Goal: Information Seeking & Learning: Learn about a topic

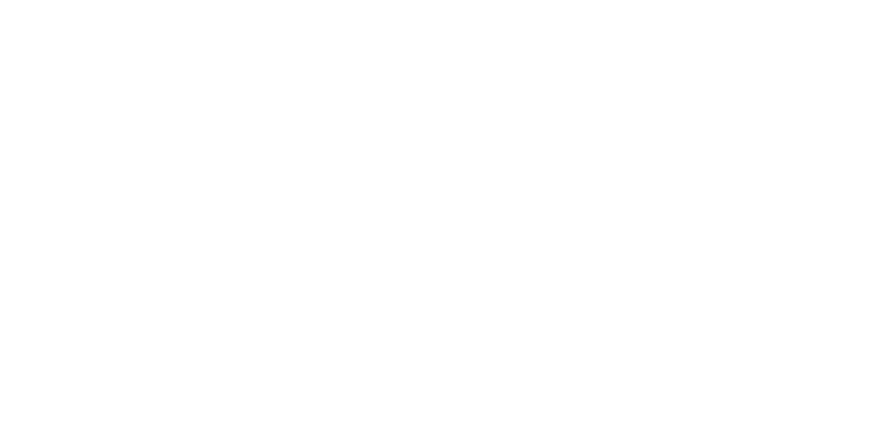
scroll to position [4, 0]
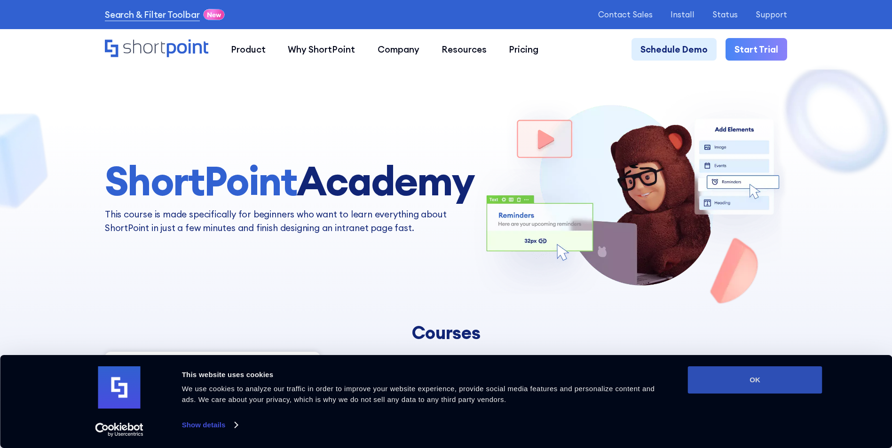
click at [729, 378] on button "OK" at bounding box center [755, 380] width 134 height 27
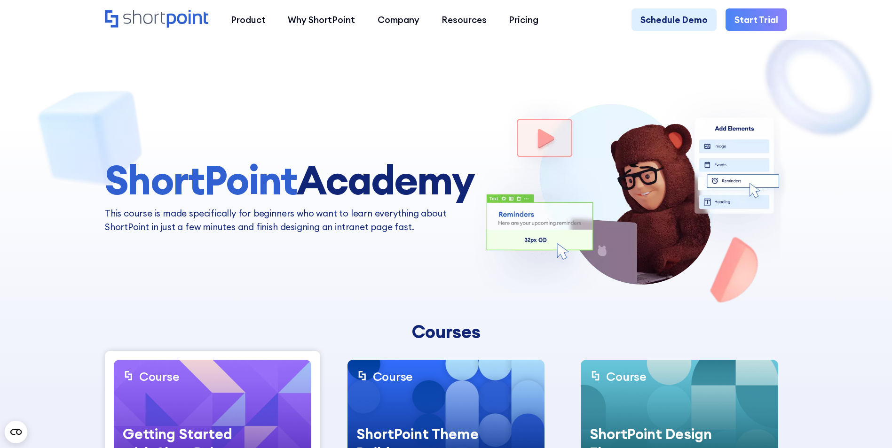
scroll to position [0, 0]
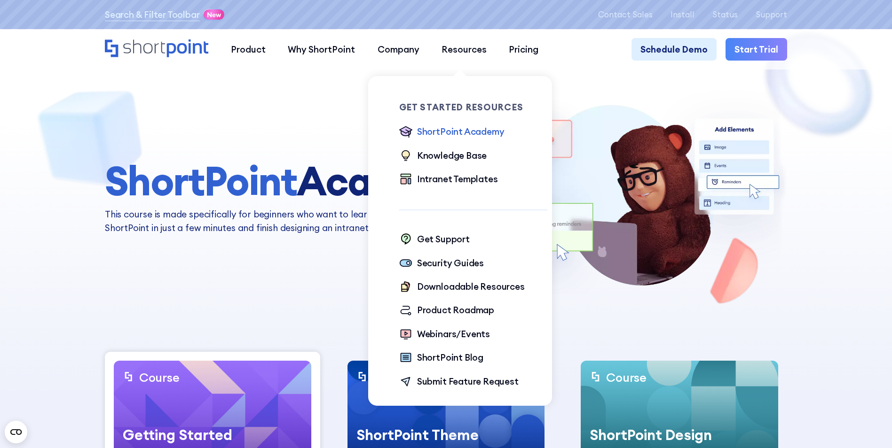
click at [469, 131] on div "ShortPoint Academy" at bounding box center [460, 131] width 87 height 13
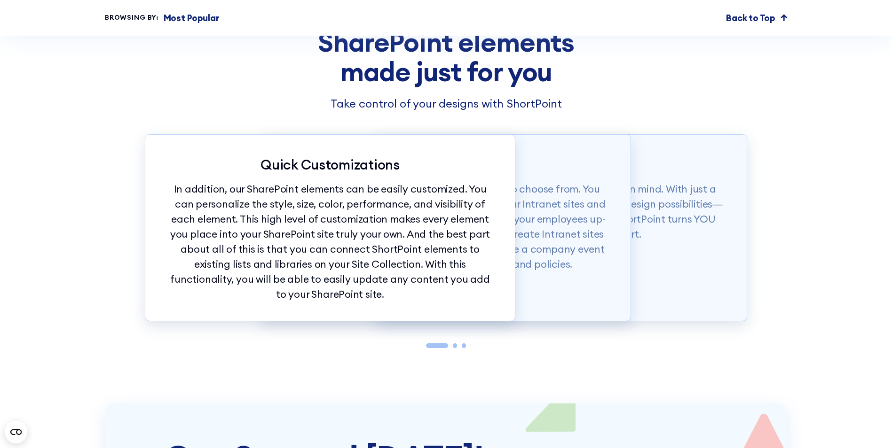
scroll to position [2538, 0]
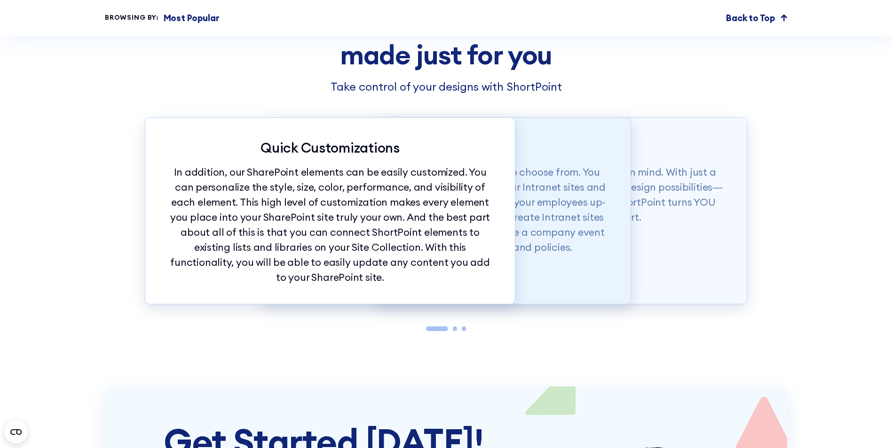
click at [571, 236] on p "To top it off, you have more than 60 elements to choose from. You can easily ad…" at bounding box center [445, 210] width 325 height 90
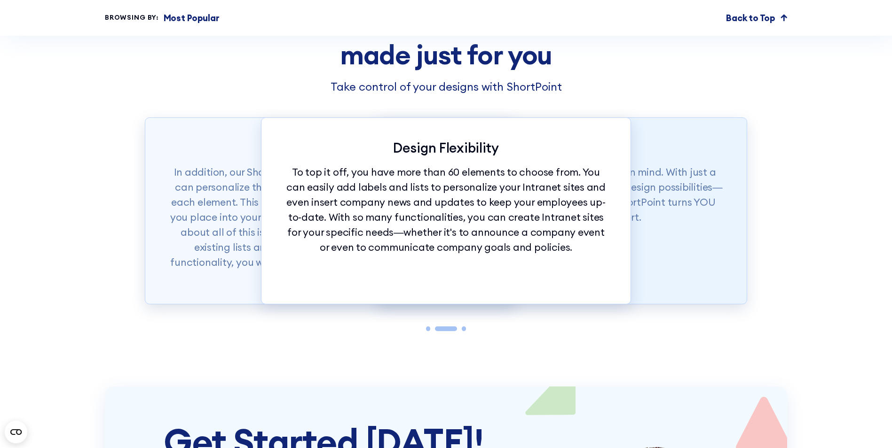
click at [663, 156] on p "Effortless Design" at bounding box center [562, 148] width 325 height 16
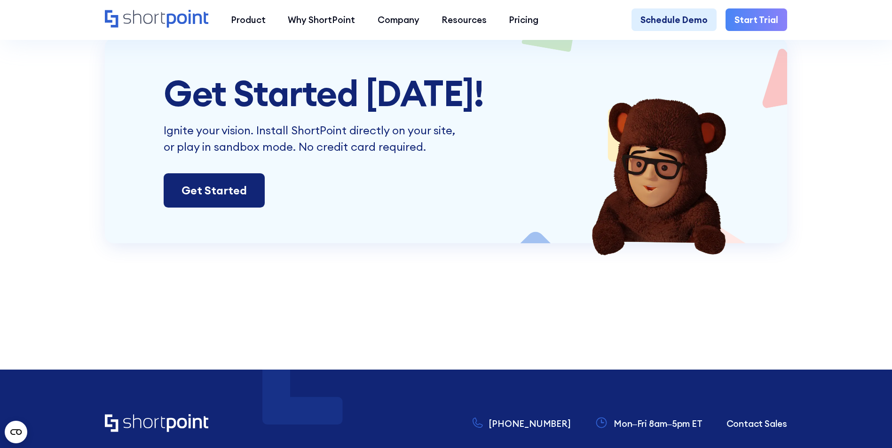
scroll to position [2867, 0]
